Goal: Task Accomplishment & Management: Manage account settings

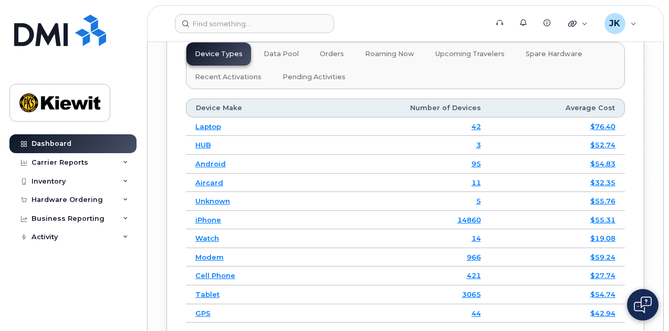
scroll to position [1785, 0]
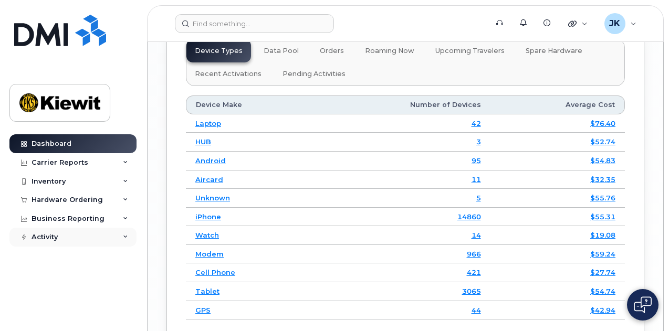
click at [99, 238] on div "Activity" at bounding box center [72, 237] width 127 height 19
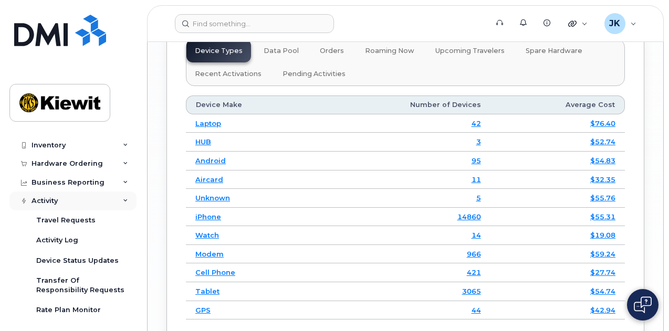
scroll to position [53, 0]
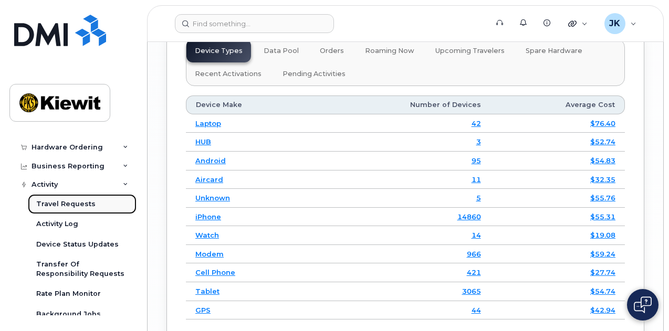
click at [80, 203] on div "Travel Requests" at bounding box center [65, 204] width 59 height 9
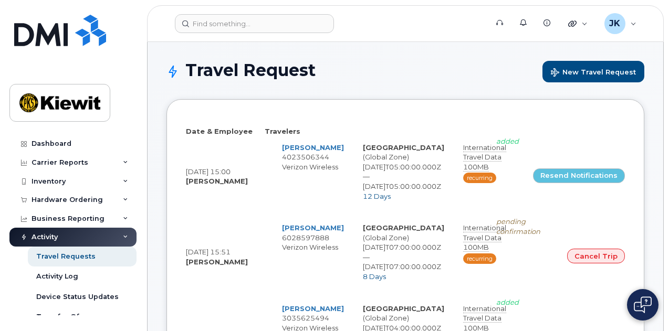
select select
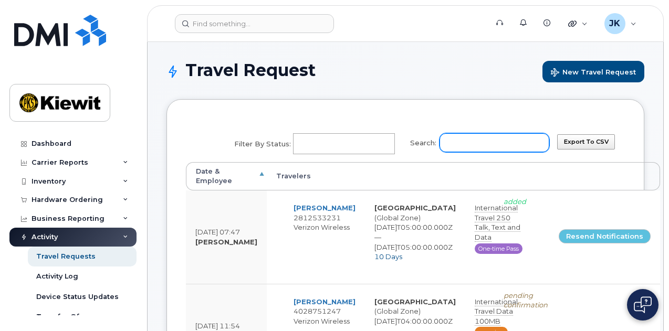
click at [495, 147] on input "Search:" at bounding box center [494, 142] width 110 height 19
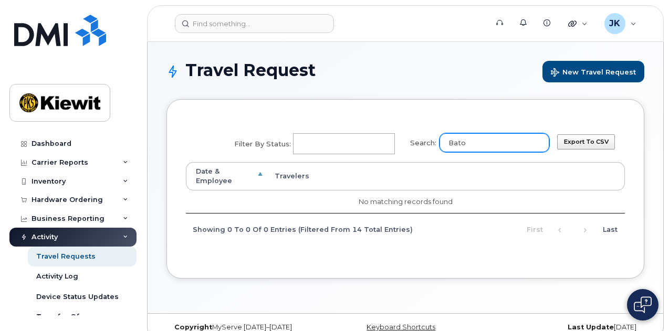
type input "[PERSON_NAME]"
drag, startPoint x: 510, startPoint y: 146, endPoint x: 443, endPoint y: 141, distance: 67.4
click at [443, 141] on label "Search: [PERSON_NAME]" at bounding box center [476, 141] width 146 height 29
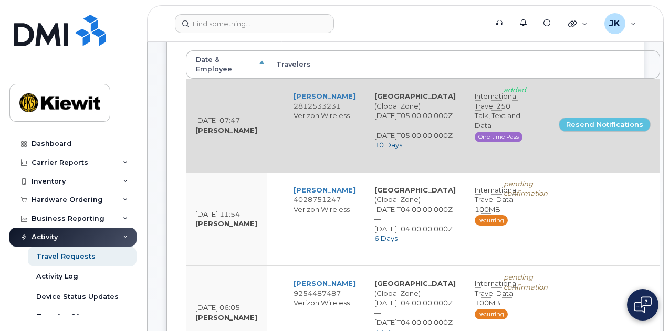
scroll to position [53, 0]
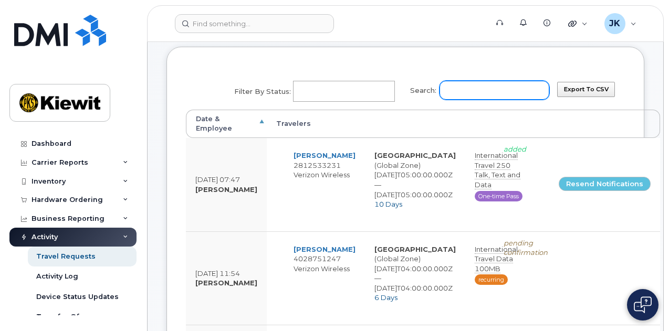
click at [490, 92] on input "Search:" at bounding box center [494, 90] width 110 height 19
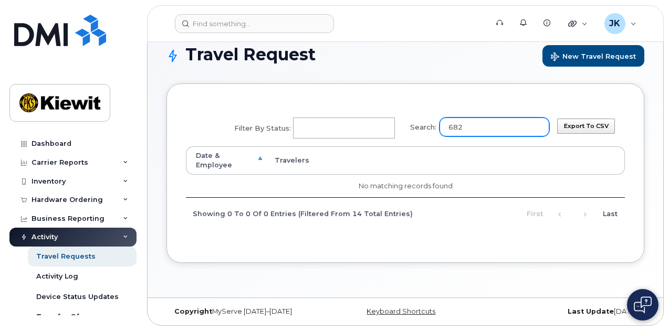
scroll to position [5, 0]
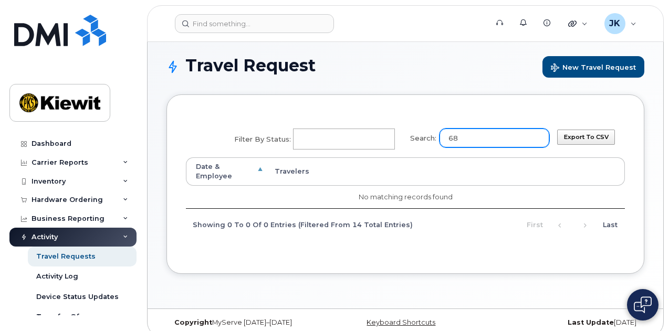
type input "6"
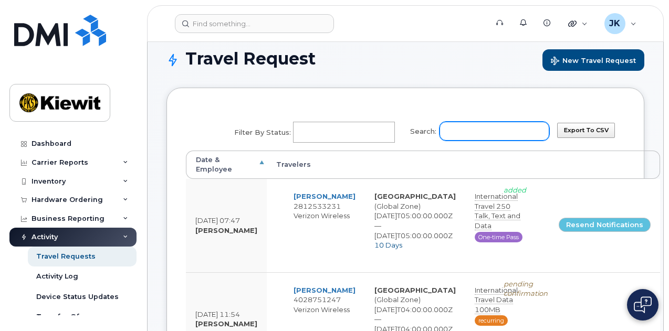
scroll to position [0, 0]
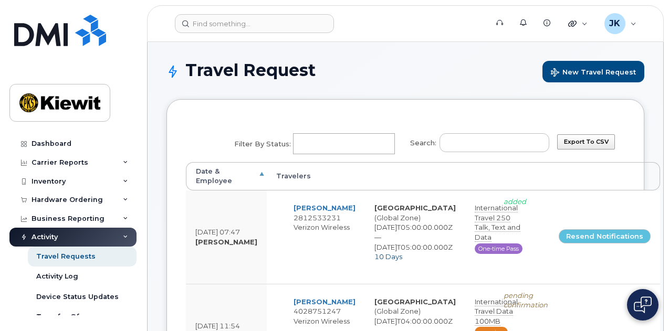
click at [260, 169] on th "Date & Employee" at bounding box center [226, 176] width 81 height 29
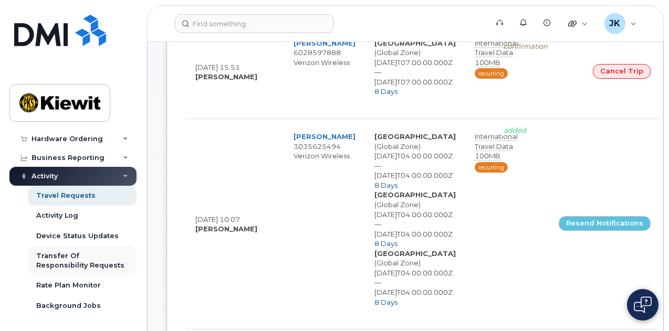
scroll to position [263, 0]
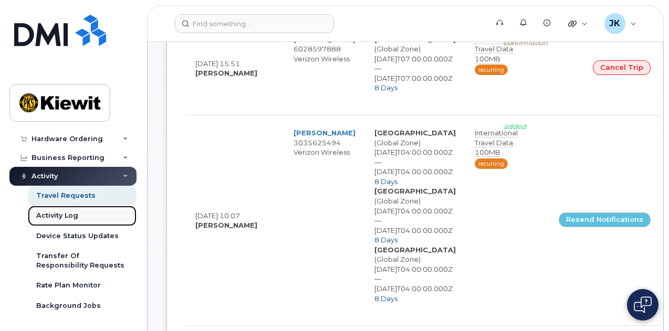
click at [62, 214] on div "Activity Log" at bounding box center [57, 215] width 42 height 9
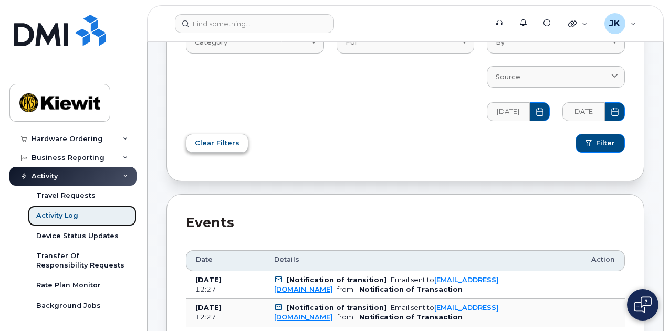
scroll to position [53, 0]
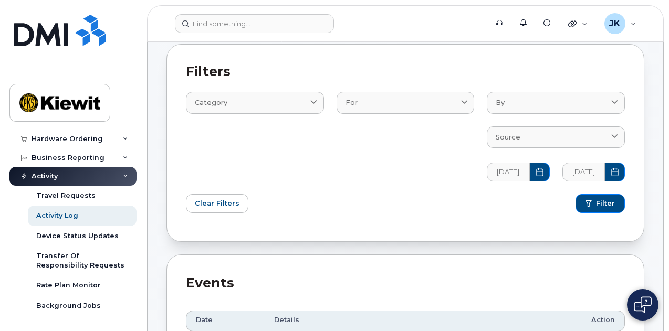
click at [123, 175] on icon at bounding box center [125, 176] width 5 height 5
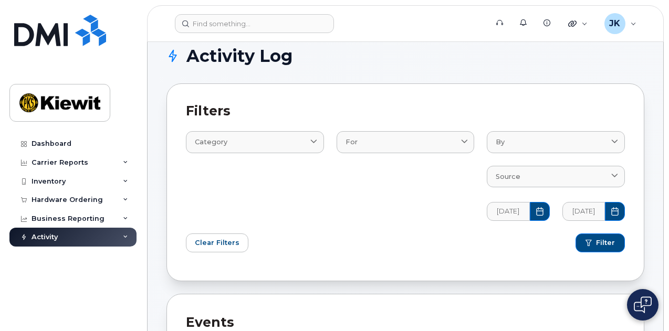
scroll to position [0, 0]
